Goal: Navigation & Orientation: Understand site structure

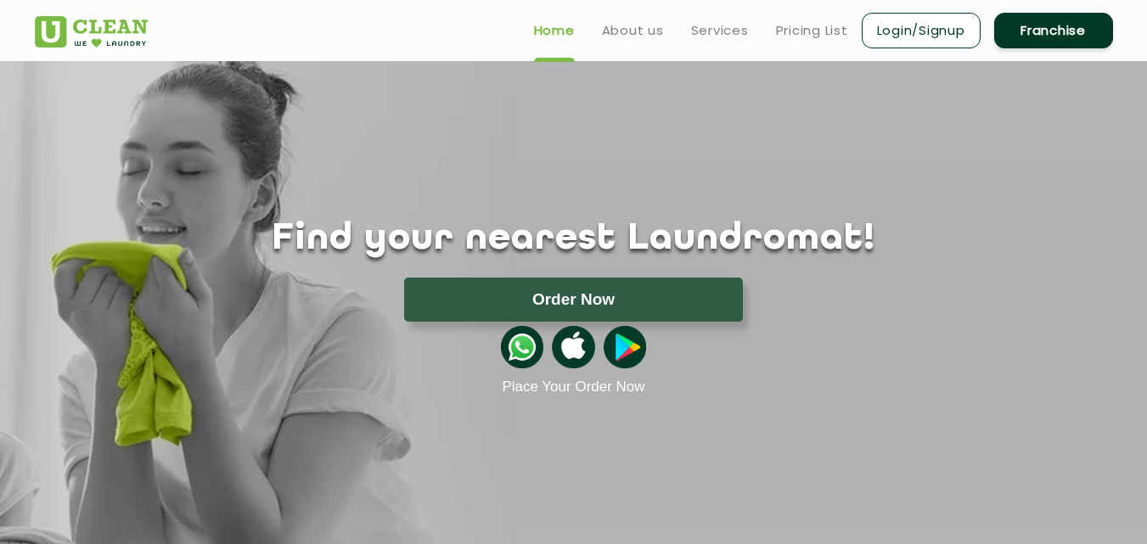
scroll to position [2614, 2]
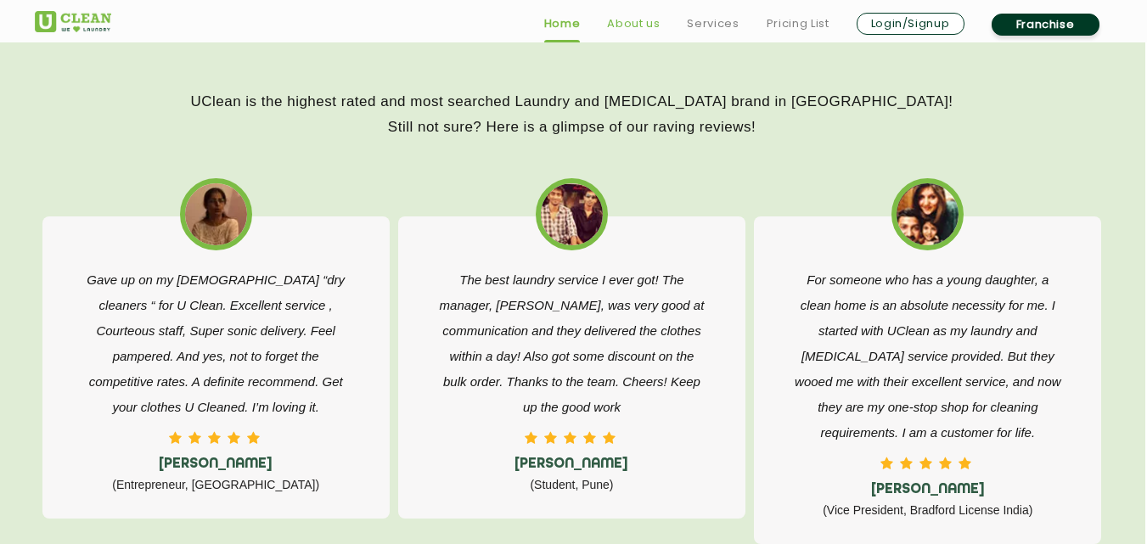
click at [634, 24] on link "About us" at bounding box center [633, 24] width 53 height 20
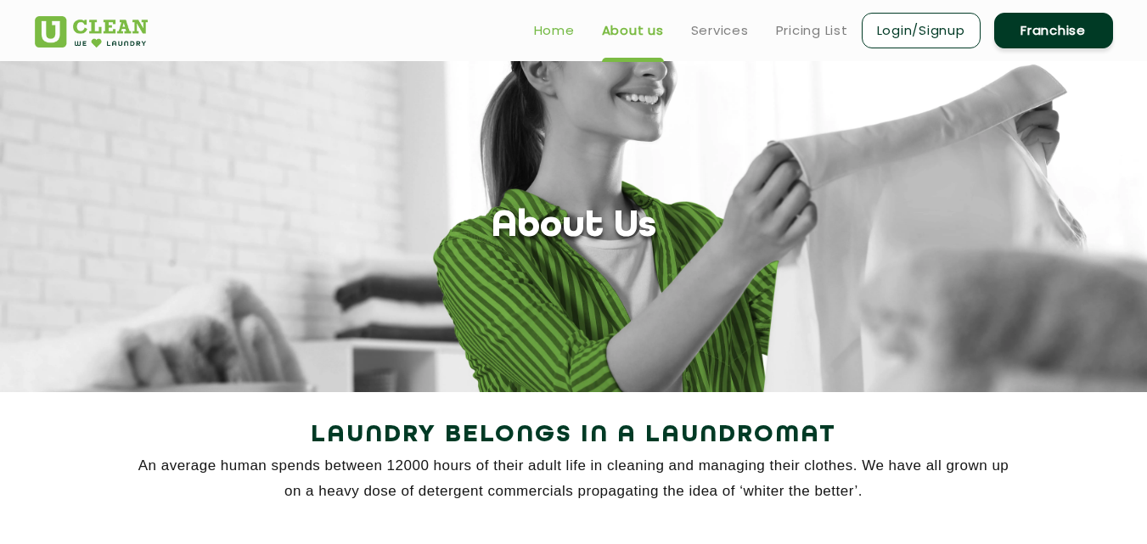
click at [563, 31] on link "Home" at bounding box center [554, 30] width 41 height 20
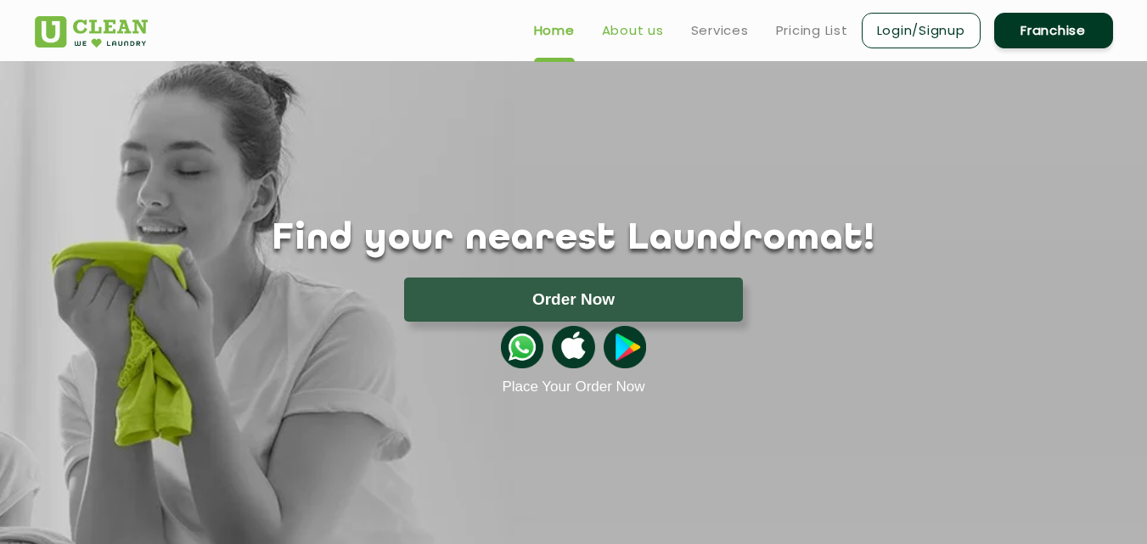
click at [633, 32] on link "About us" at bounding box center [633, 30] width 62 height 20
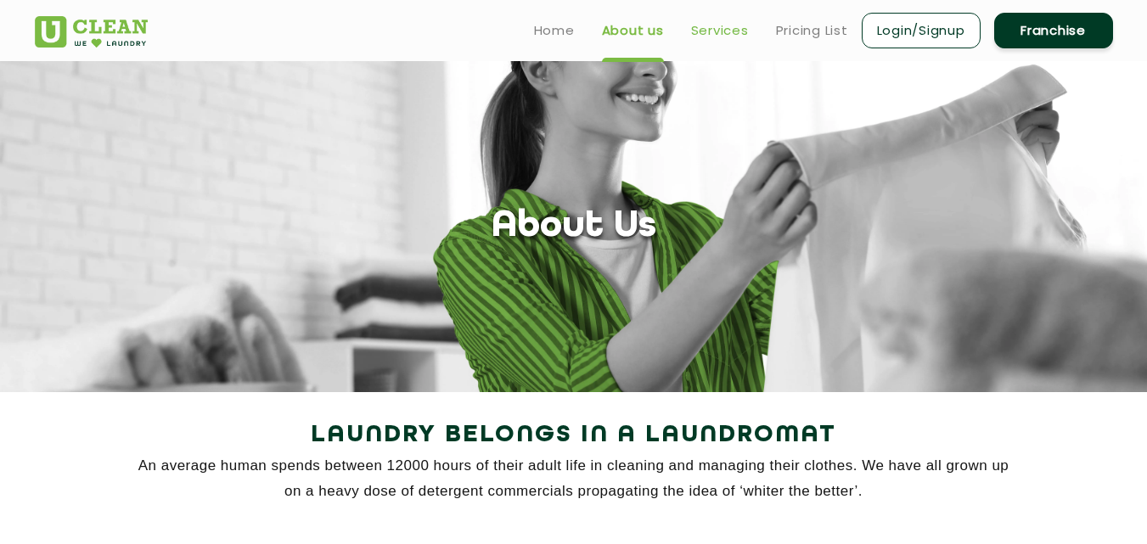
click at [728, 23] on link "Services" at bounding box center [720, 30] width 58 height 20
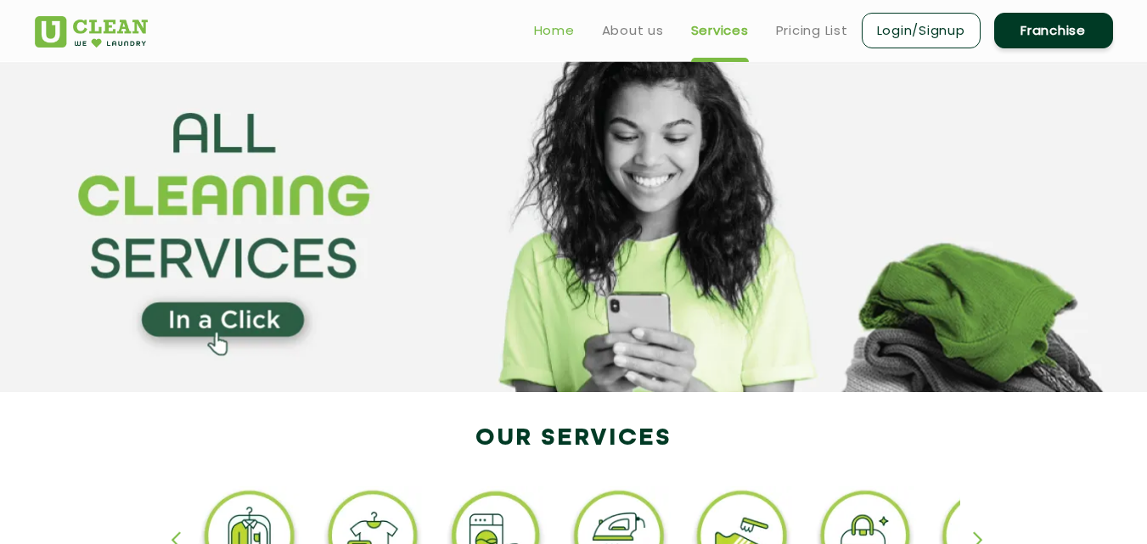
click at [551, 34] on link "Home" at bounding box center [554, 30] width 41 height 20
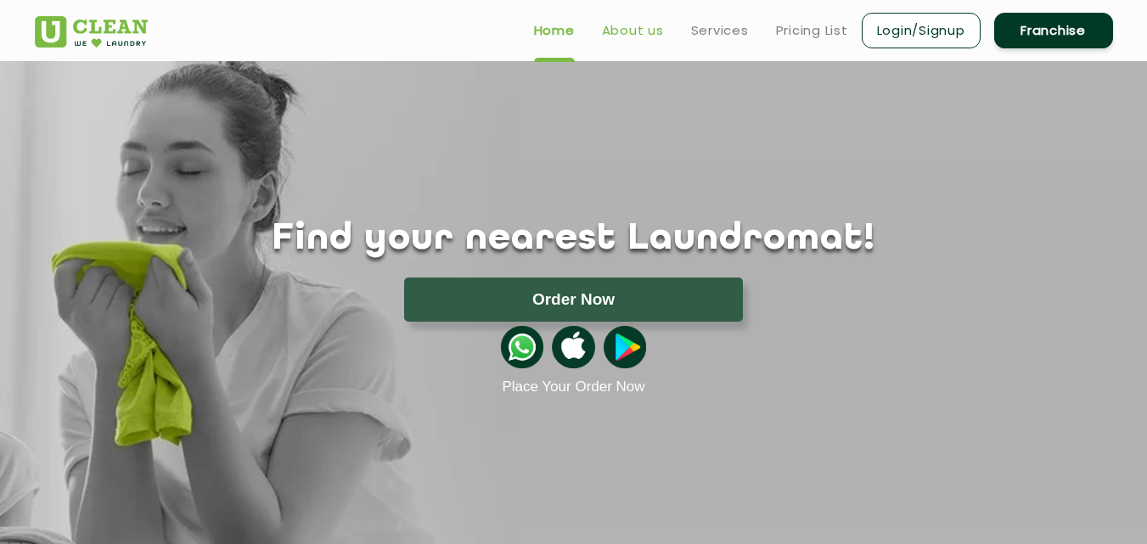
click at [638, 27] on link "About us" at bounding box center [633, 30] width 62 height 20
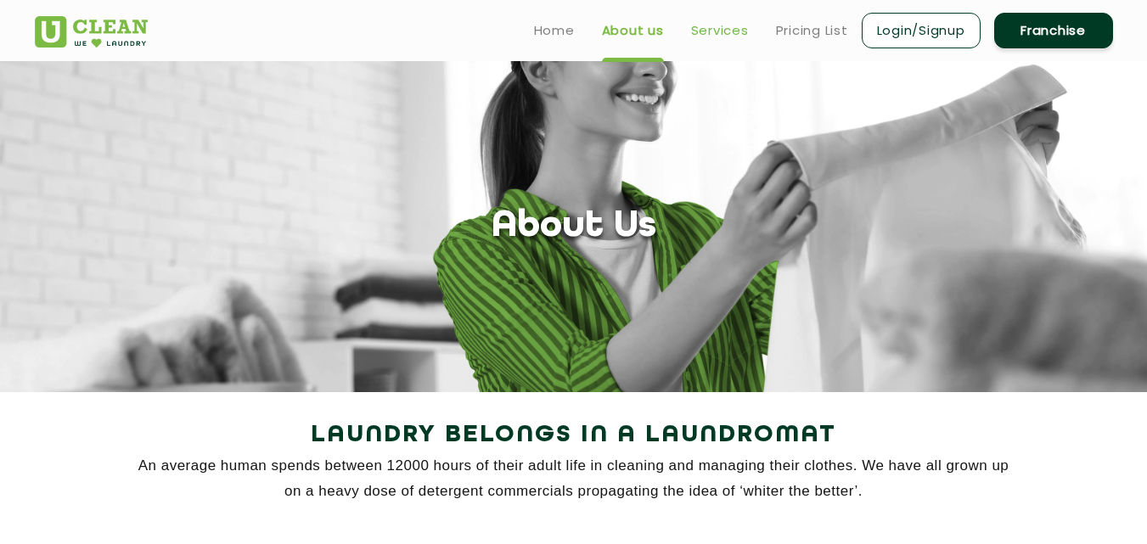
click at [735, 27] on link "Services" at bounding box center [720, 30] width 58 height 20
